Goal: Browse casually

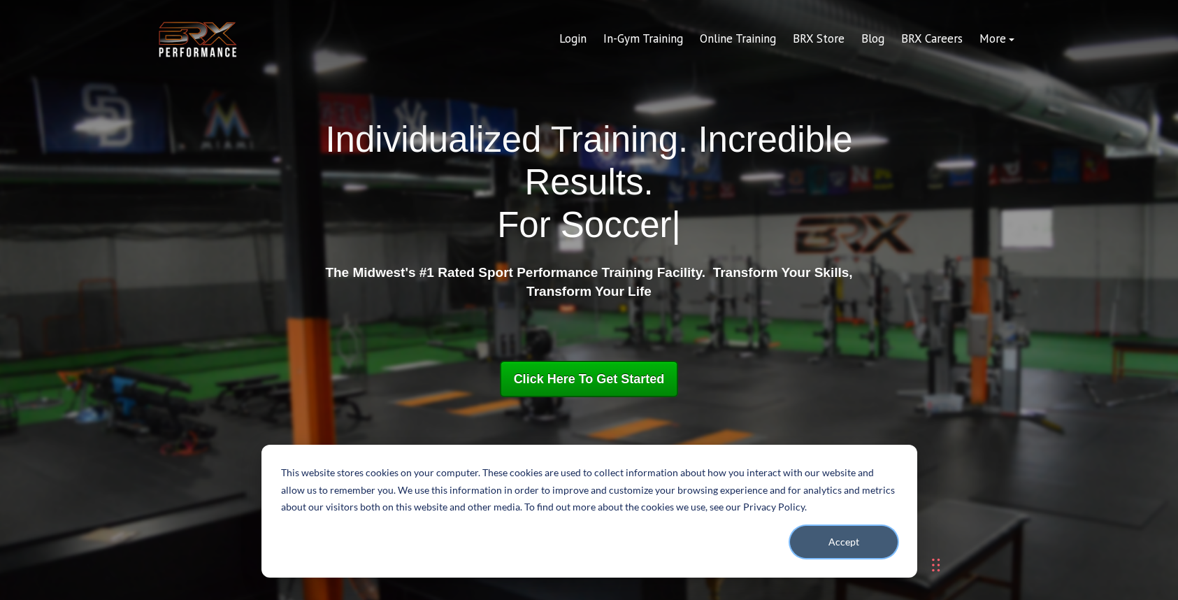
click at [835, 537] on button "Accept" at bounding box center [844, 542] width 108 height 32
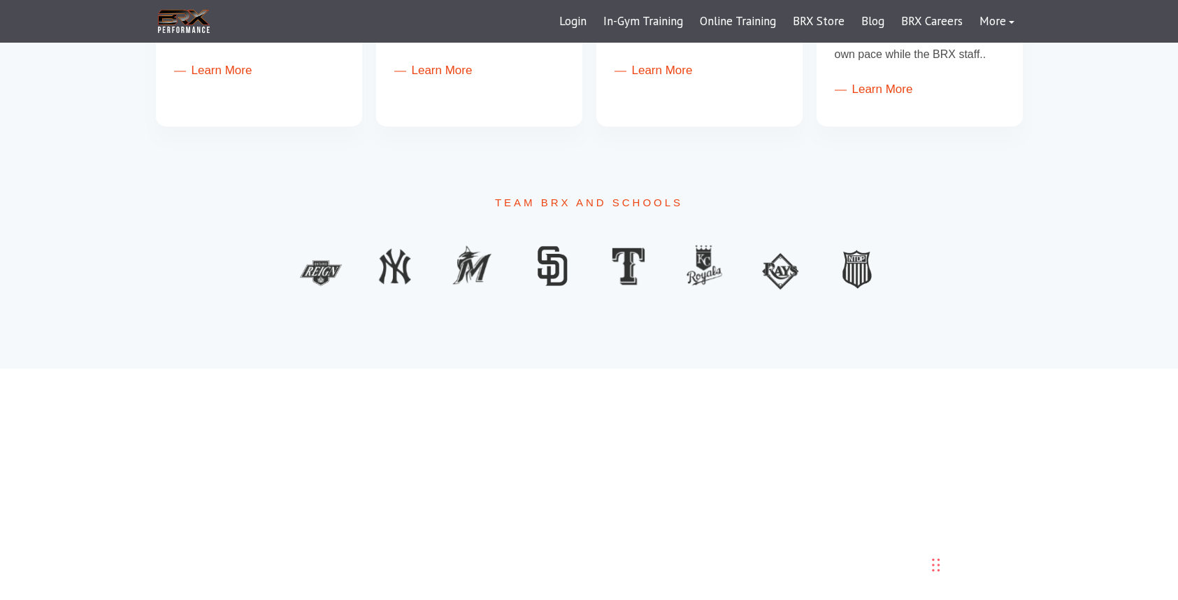
scroll to position [843, 0]
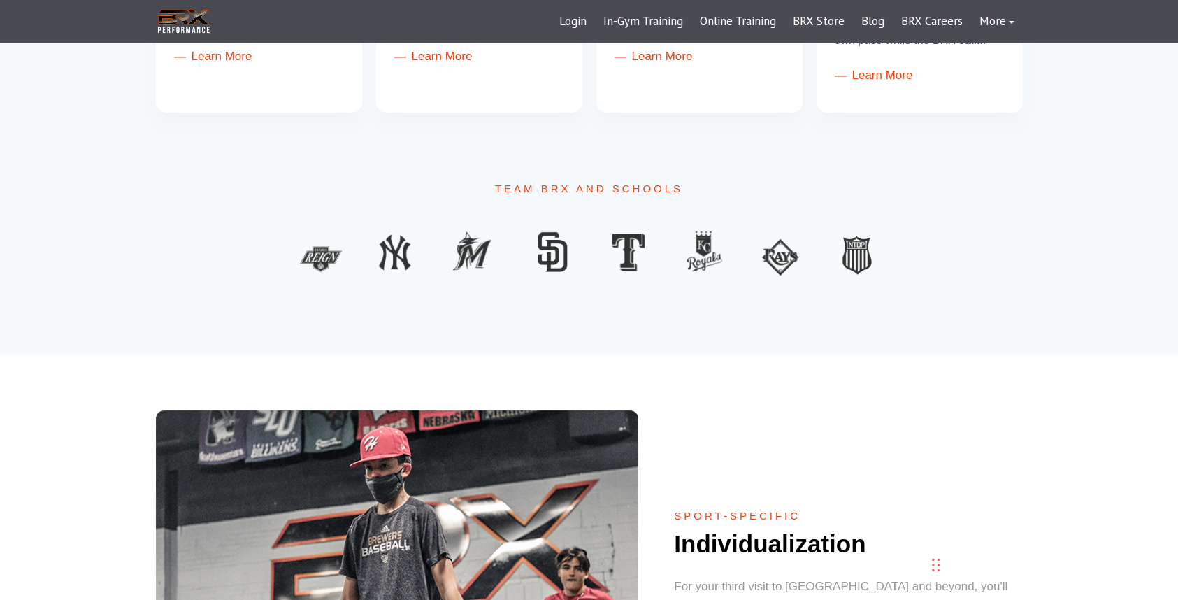
click at [656, 505] on div "Sport-Specific Individualization For your third visit to [GEOGRAPHIC_DATA] and …" at bounding box center [589, 584] width 867 height 349
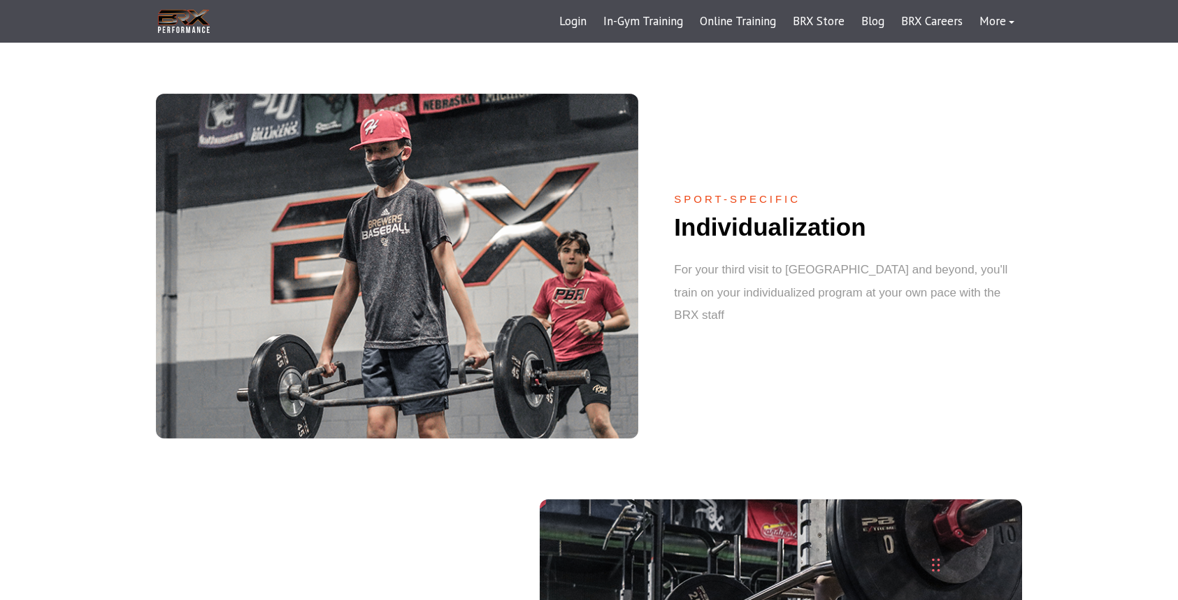
scroll to position [1162, 0]
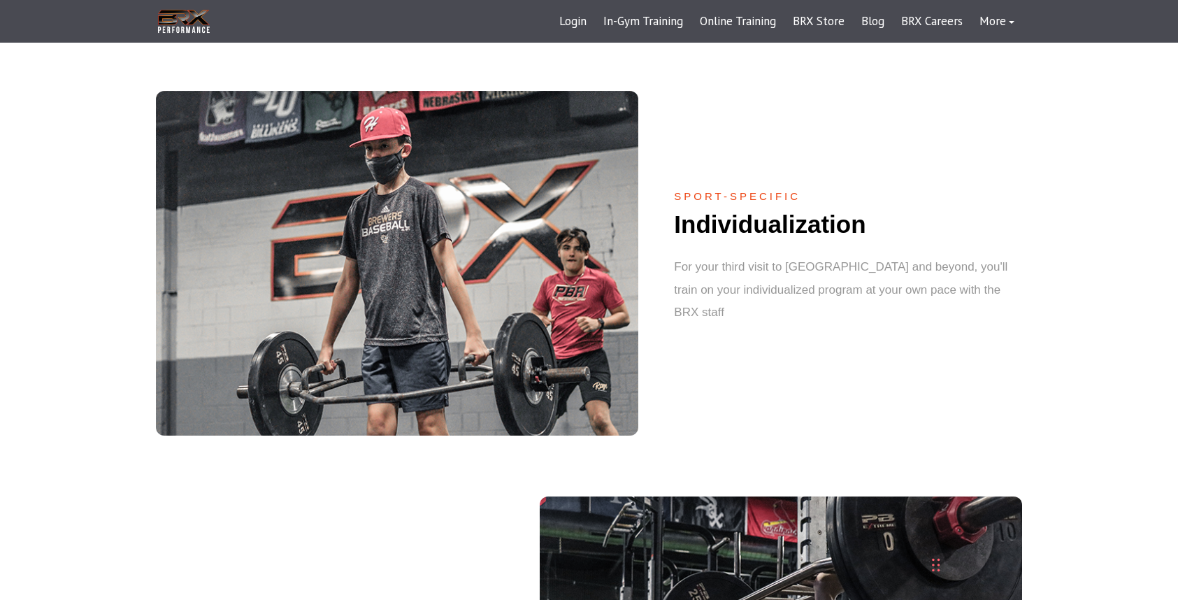
click at [140, 240] on div "Sport-Specific Individualization For your third visit to [GEOGRAPHIC_DATA] and …" at bounding box center [589, 237] width 1178 height 405
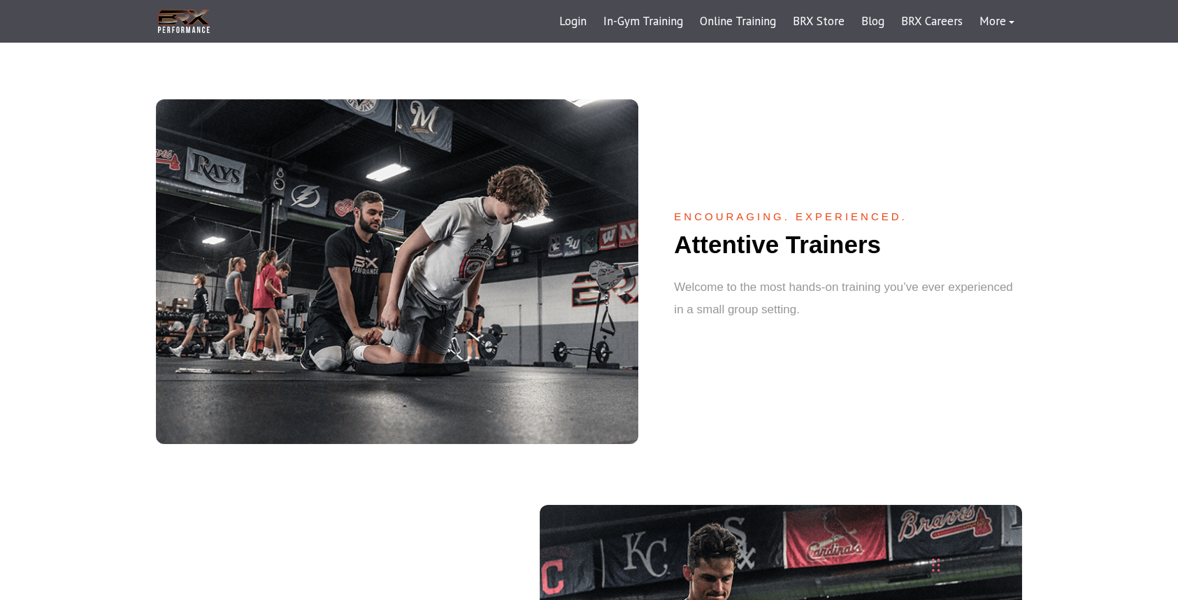
scroll to position [1970, 0]
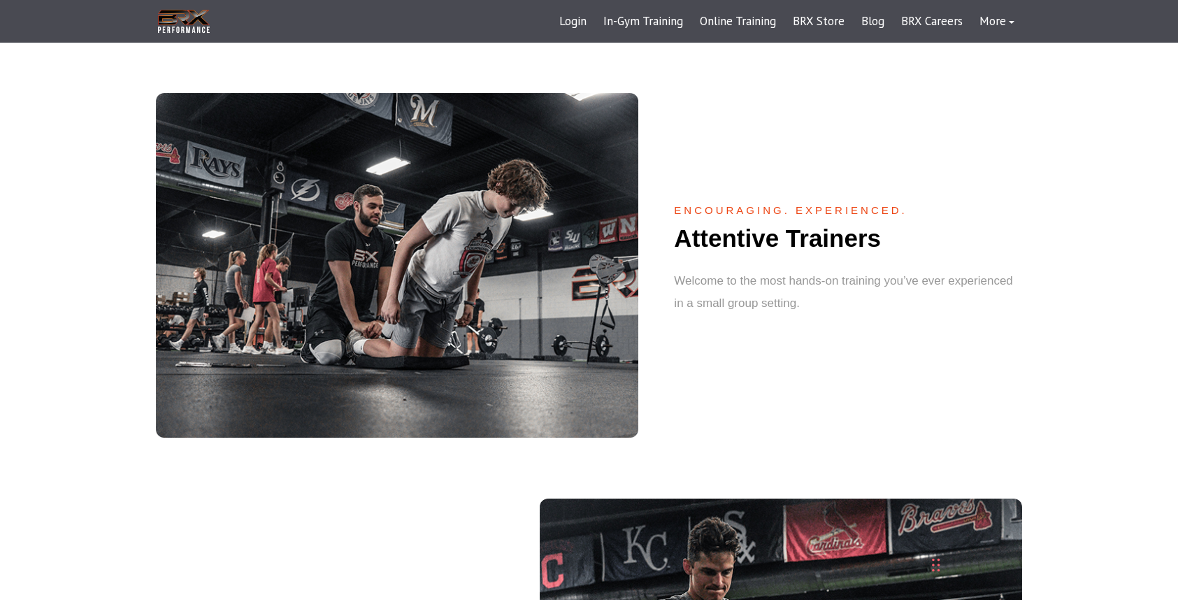
click at [140, 235] on div "Encouraging. Experienced. Attentive Trainers Welcome to the most hands-on train…" at bounding box center [589, 239] width 1178 height 405
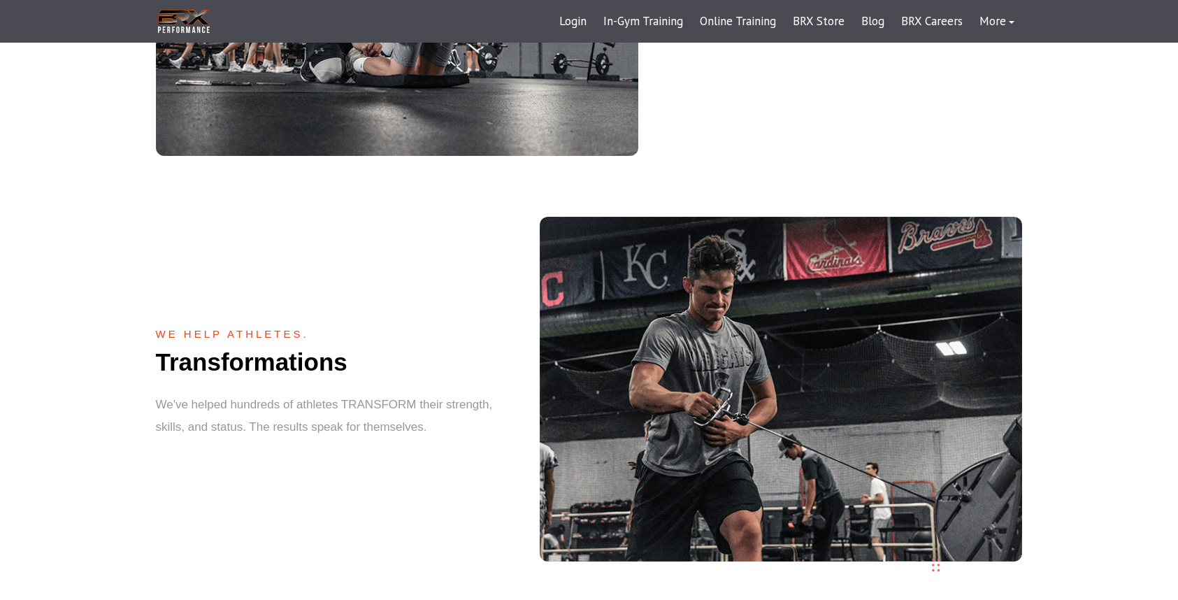
scroll to position [2261, 0]
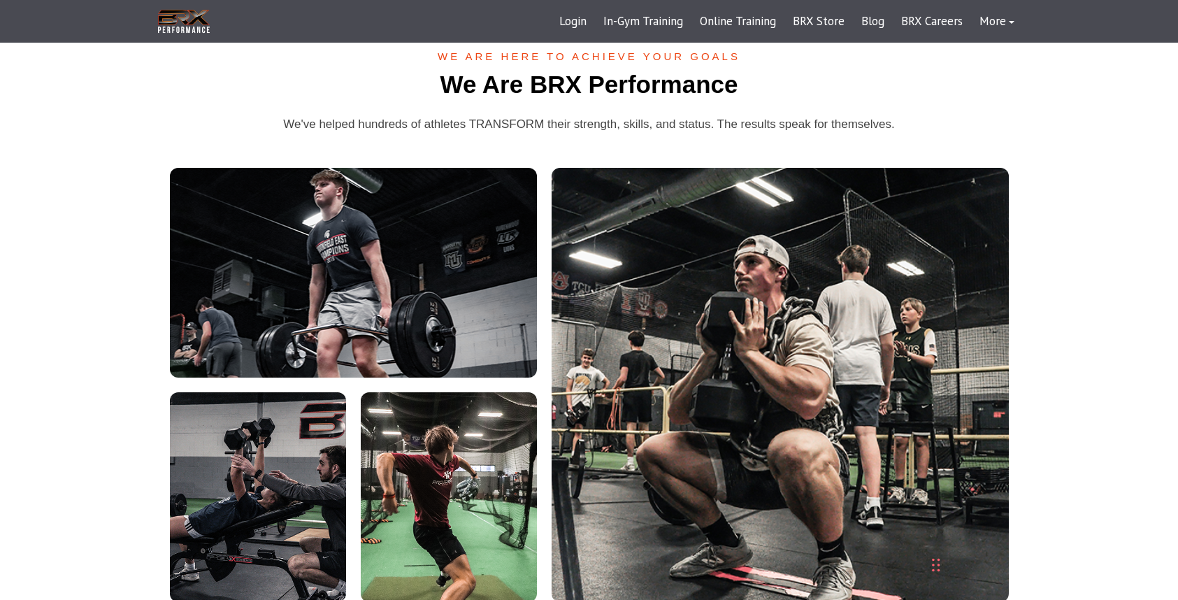
click at [140, 235] on div "we are here to achieve your goals We Are BRX Performance We've helped hundreds …" at bounding box center [589, 325] width 1178 height 663
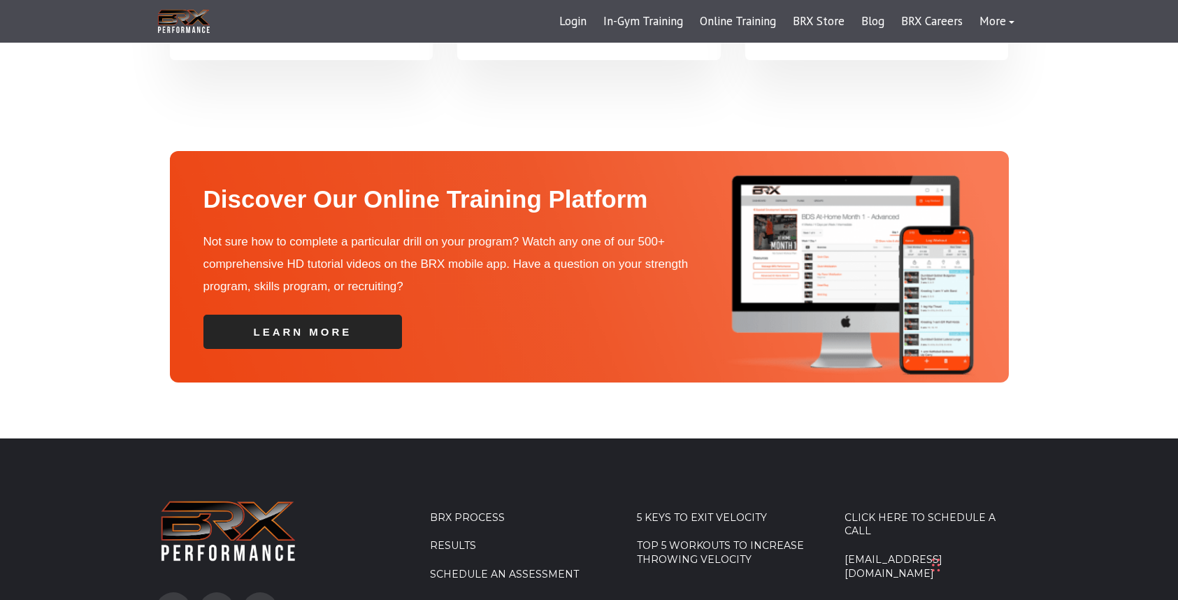
scroll to position [4816, 0]
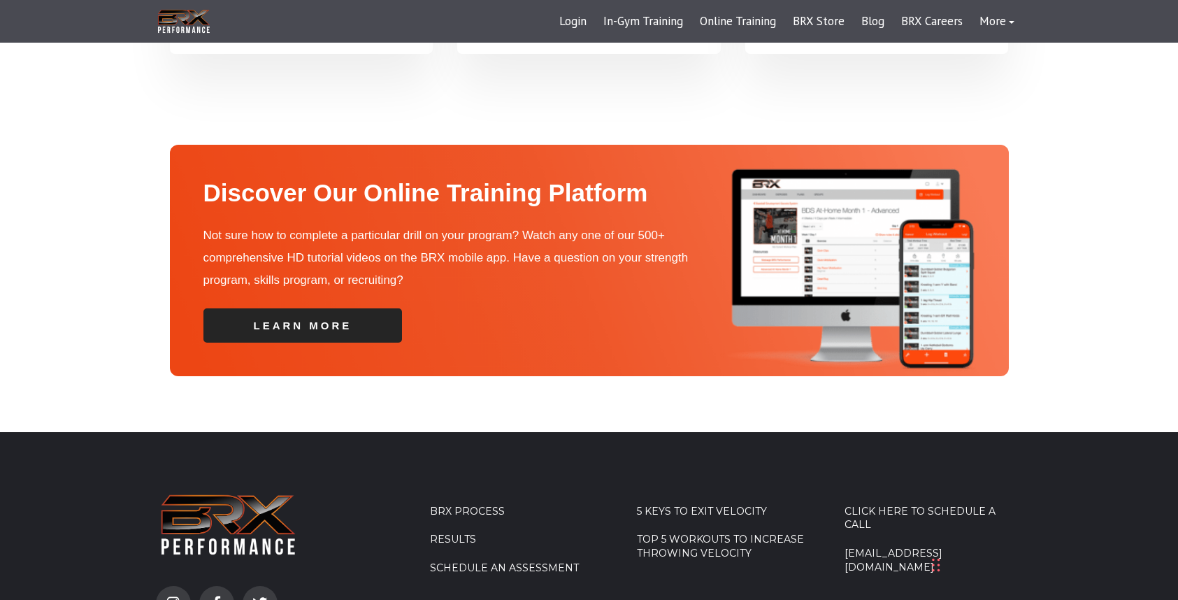
click at [141, 227] on div "Discover Our Online Training Platform Not sure how to complete a particular dri…" at bounding box center [589, 271] width 1178 height 322
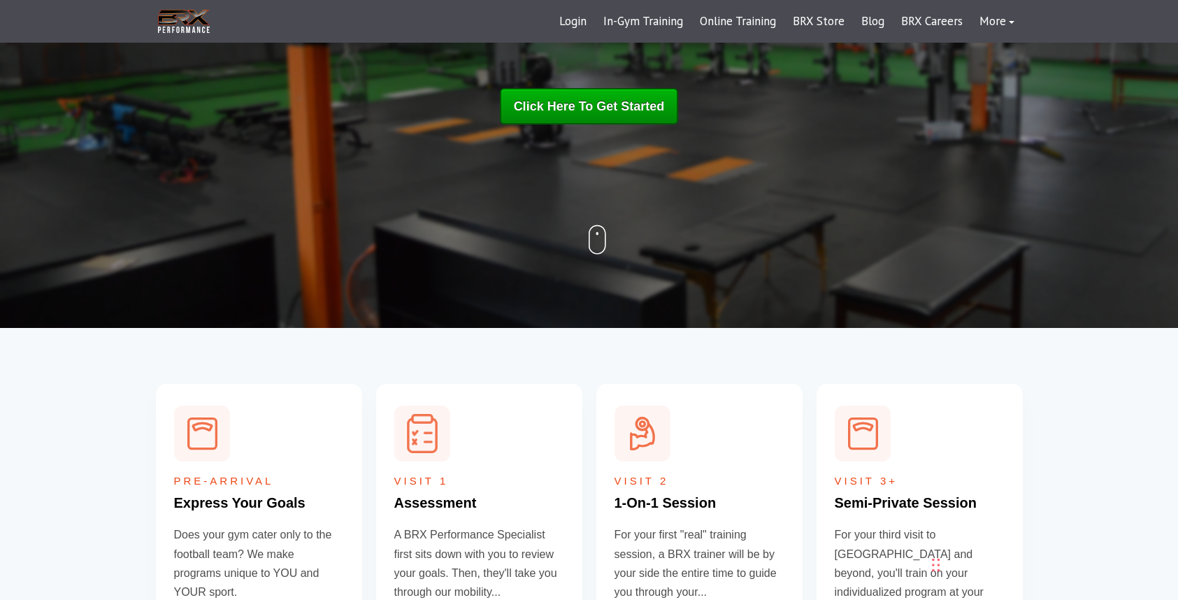
scroll to position [0, 0]
